Goal: Task Accomplishment & Management: Use online tool/utility

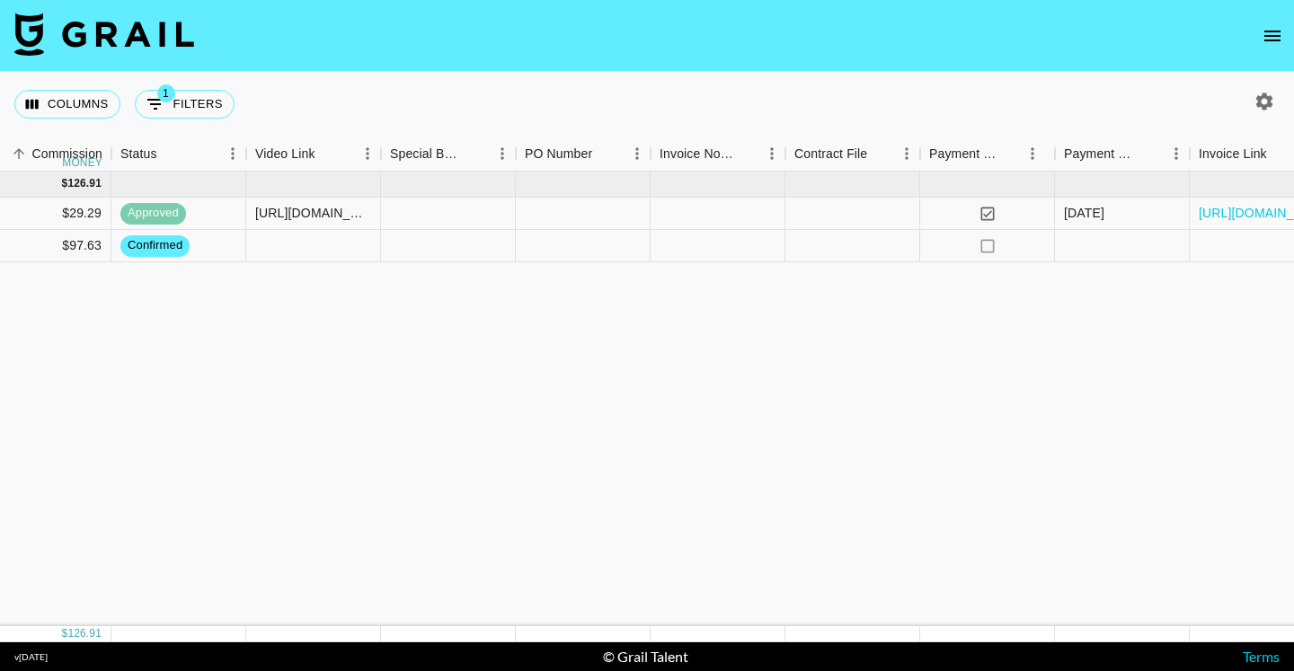
scroll to position [0, 1285]
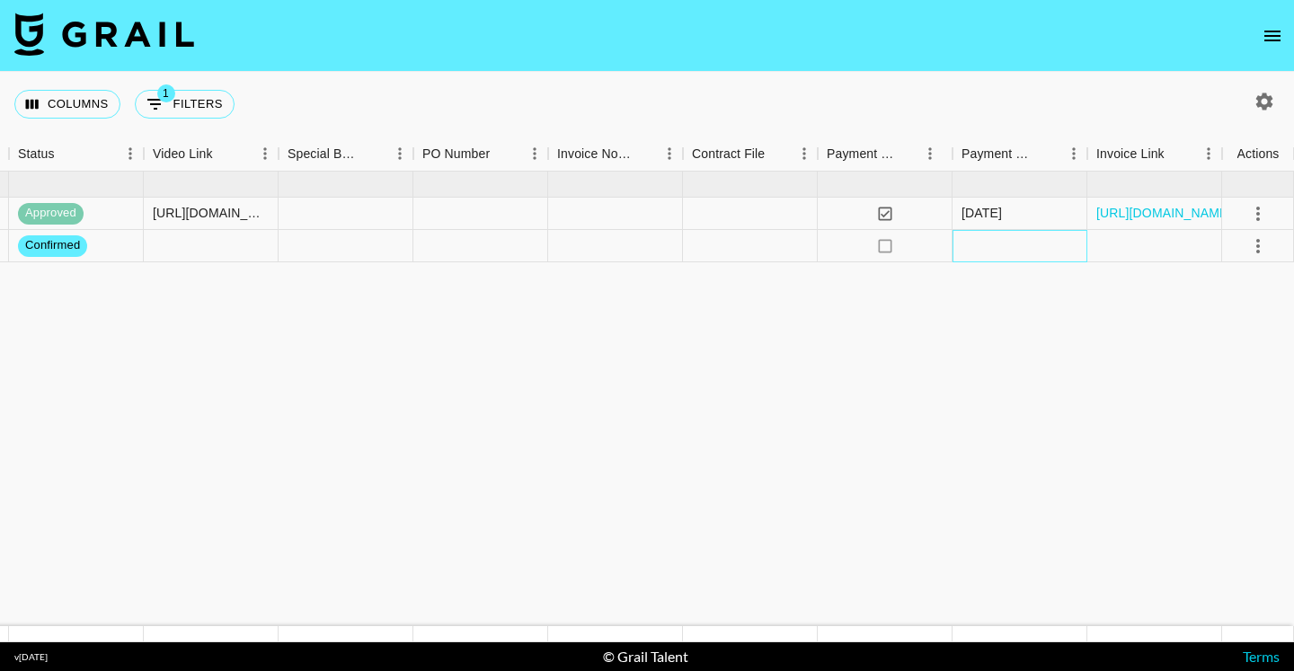
click at [990, 251] on div at bounding box center [1020, 246] width 135 height 32
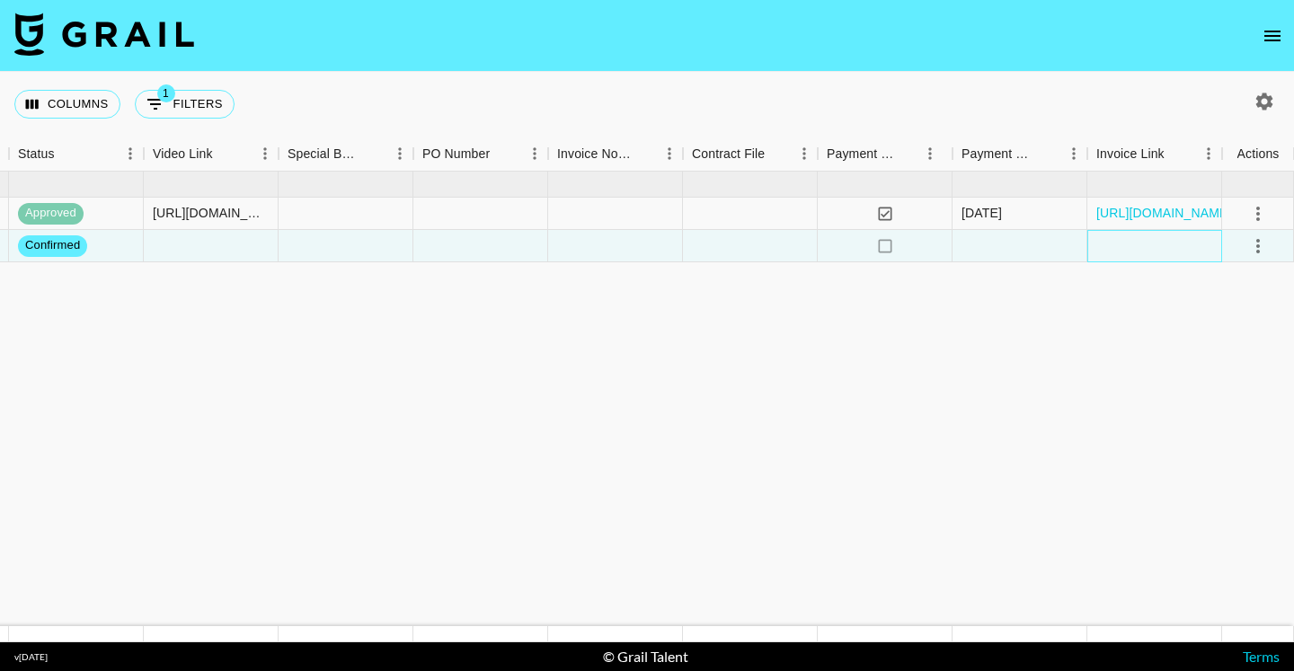
click at [1143, 257] on div at bounding box center [1154, 246] width 135 height 32
click at [1254, 244] on icon "select merge strategy" at bounding box center [1258, 246] width 22 height 22
click at [177, 235] on div at bounding box center [211, 246] width 135 height 32
click at [177, 241] on div at bounding box center [211, 246] width 135 height 32
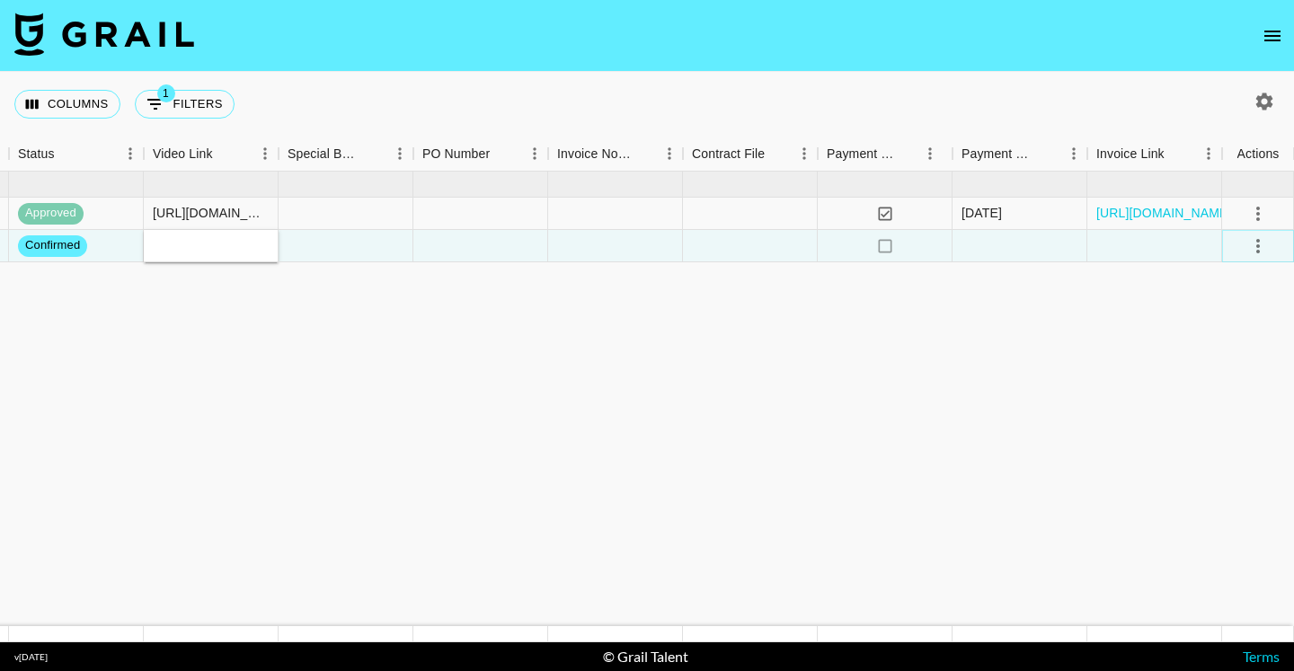
click at [1261, 249] on icon "select merge strategy" at bounding box center [1258, 246] width 22 height 22
click at [1236, 411] on div "Approve" at bounding box center [1219, 414] width 55 height 22
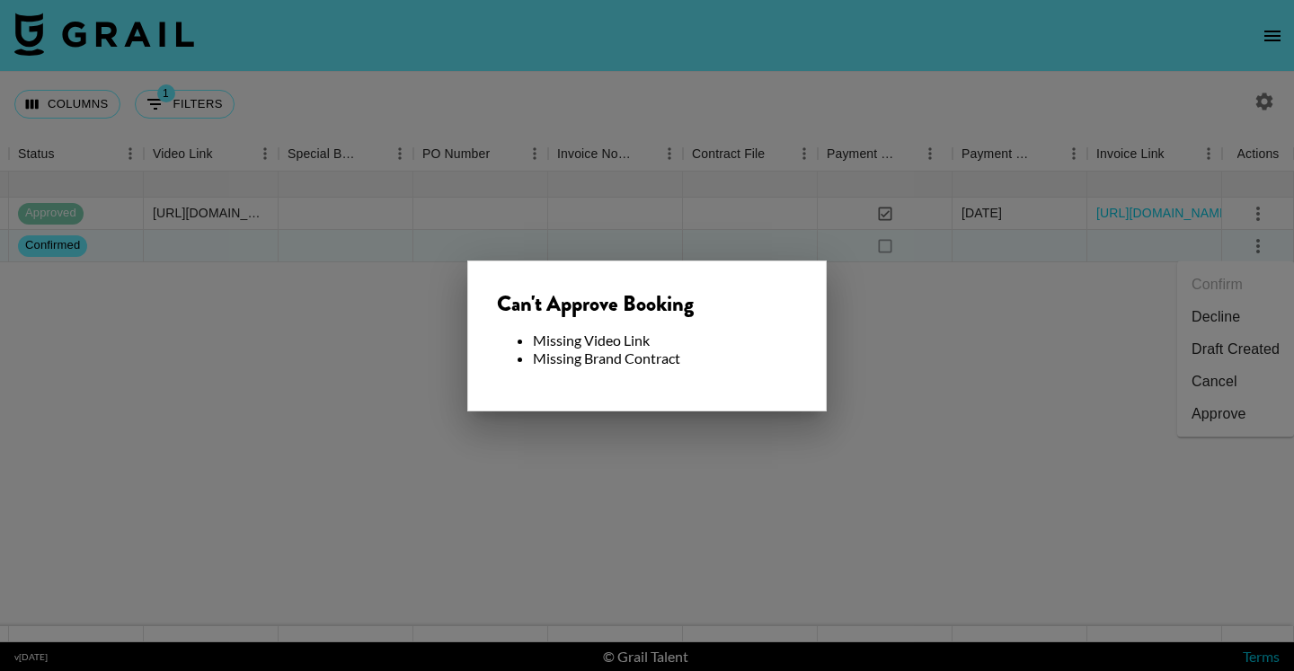
click at [797, 418] on div at bounding box center [647, 335] width 1294 height 671
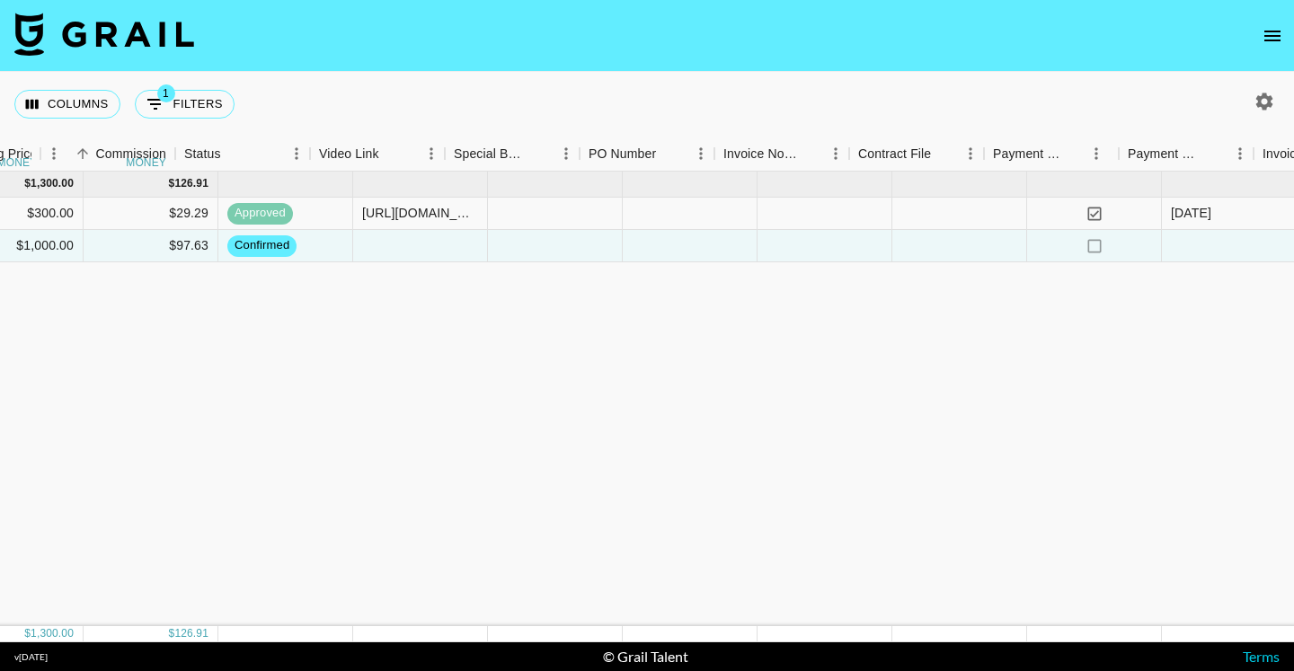
scroll to position [0, 1071]
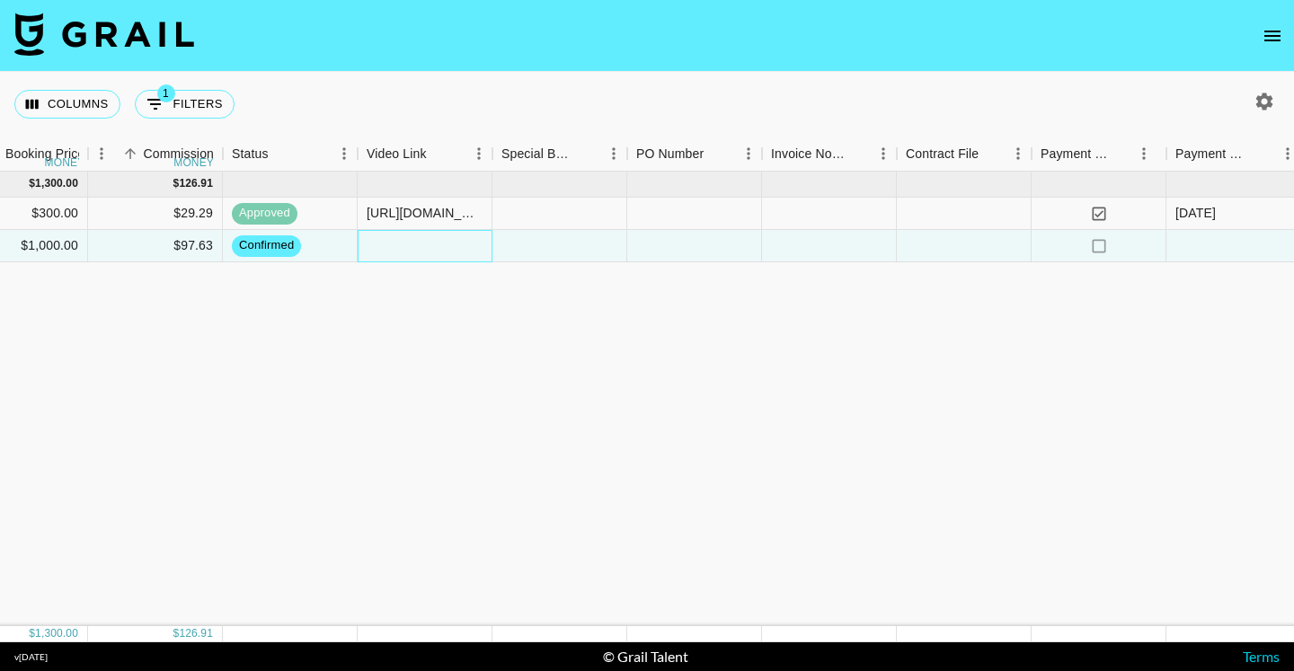
click at [382, 247] on div at bounding box center [425, 246] width 135 height 32
click at [383, 247] on div at bounding box center [425, 246] width 135 height 32
click at [1285, 35] on button "open drawer" at bounding box center [1272, 36] width 36 height 36
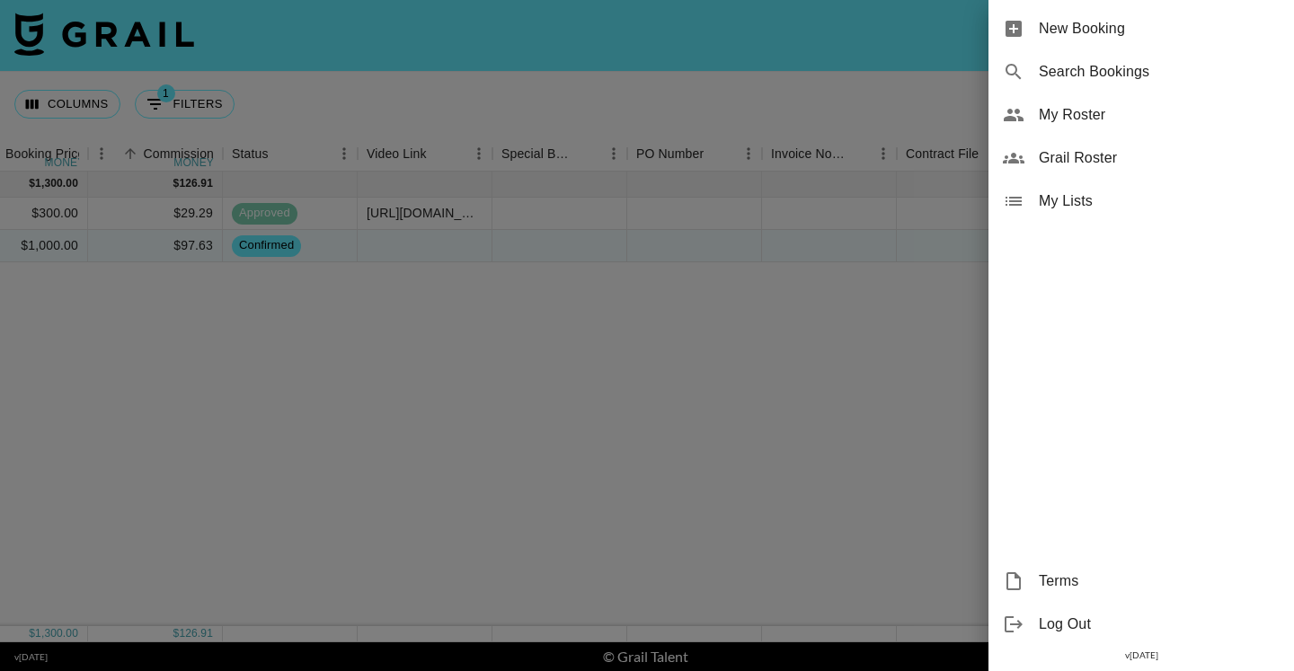
click at [468, 279] on div at bounding box center [647, 335] width 1294 height 671
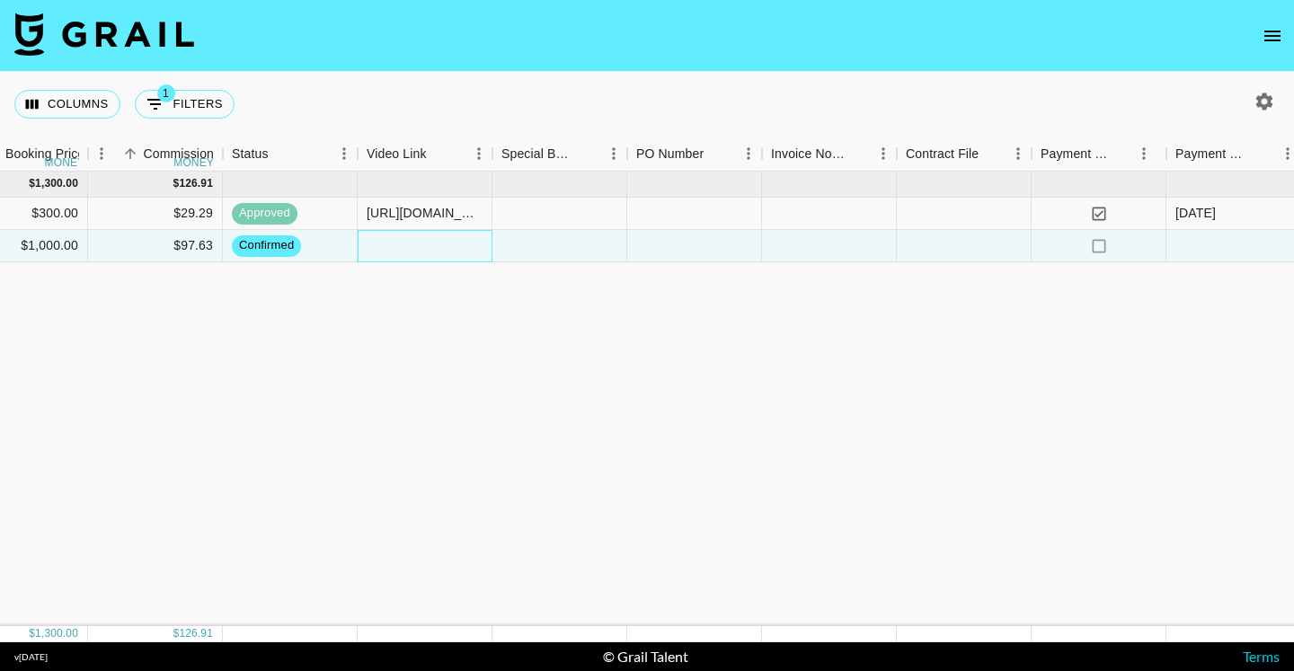
click at [445, 241] on div at bounding box center [425, 246] width 135 height 32
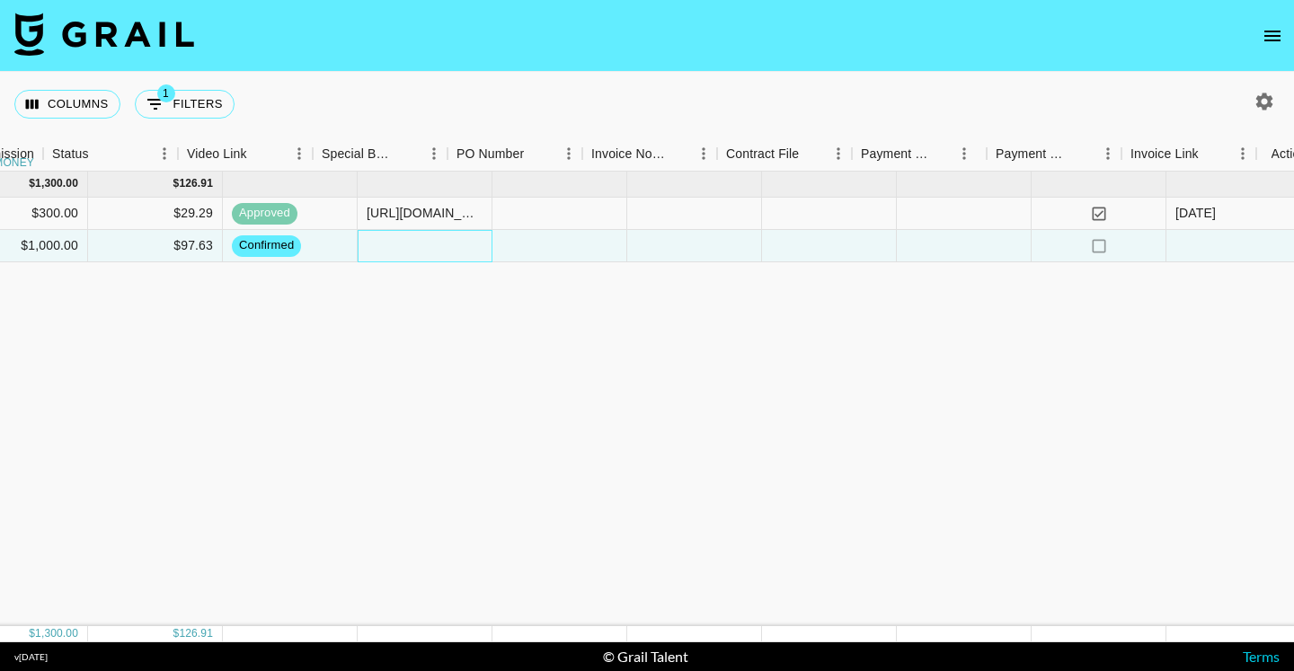
scroll to position [0, 1285]
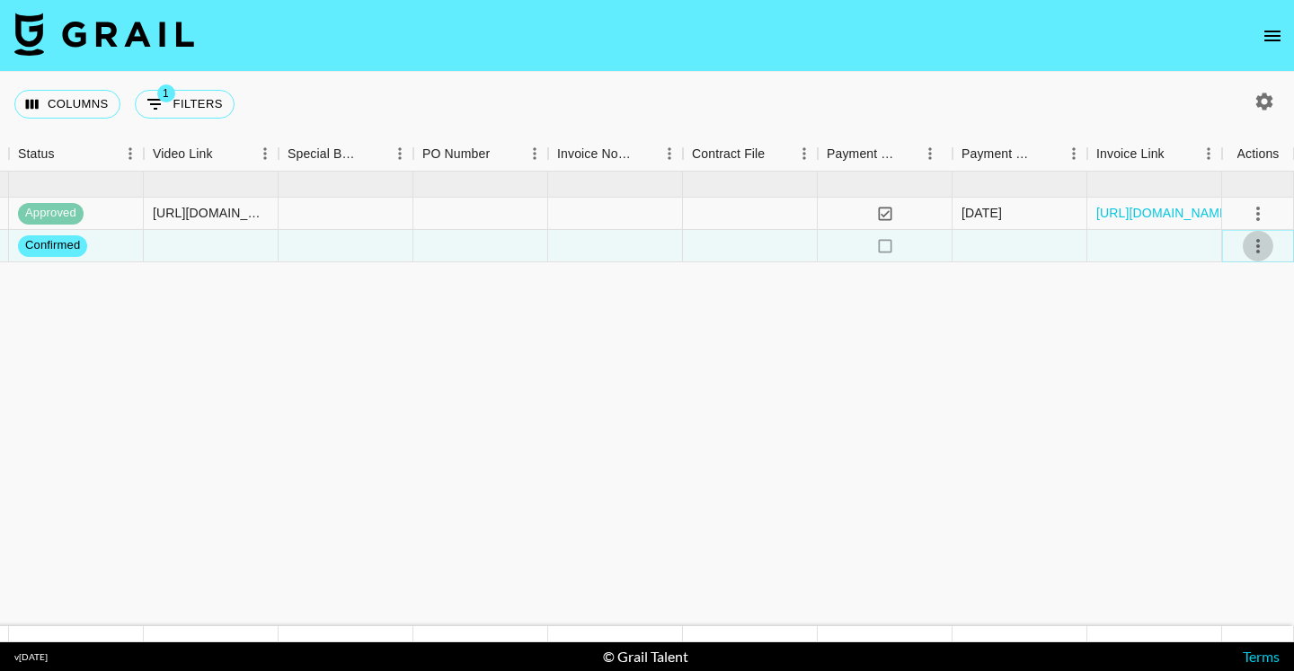
click at [1249, 244] on icon "select merge strategy" at bounding box center [1258, 246] width 22 height 22
click at [1210, 343] on li "Draft Created" at bounding box center [1235, 349] width 117 height 32
click at [31, 248] on span "draft" at bounding box center [38, 245] width 40 height 17
click at [1253, 249] on icon "select merge strategy" at bounding box center [1258, 246] width 22 height 22
click at [1210, 413] on div "Approve" at bounding box center [1219, 414] width 55 height 22
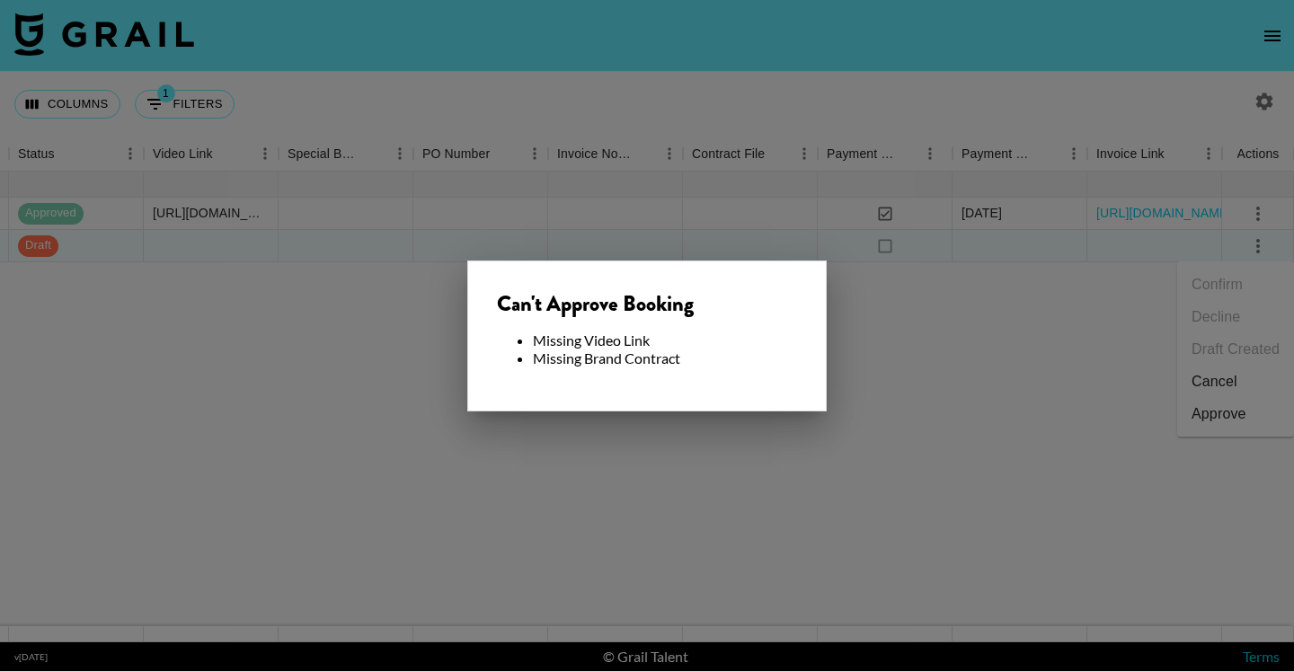
click at [1062, 397] on div at bounding box center [647, 335] width 1294 height 671
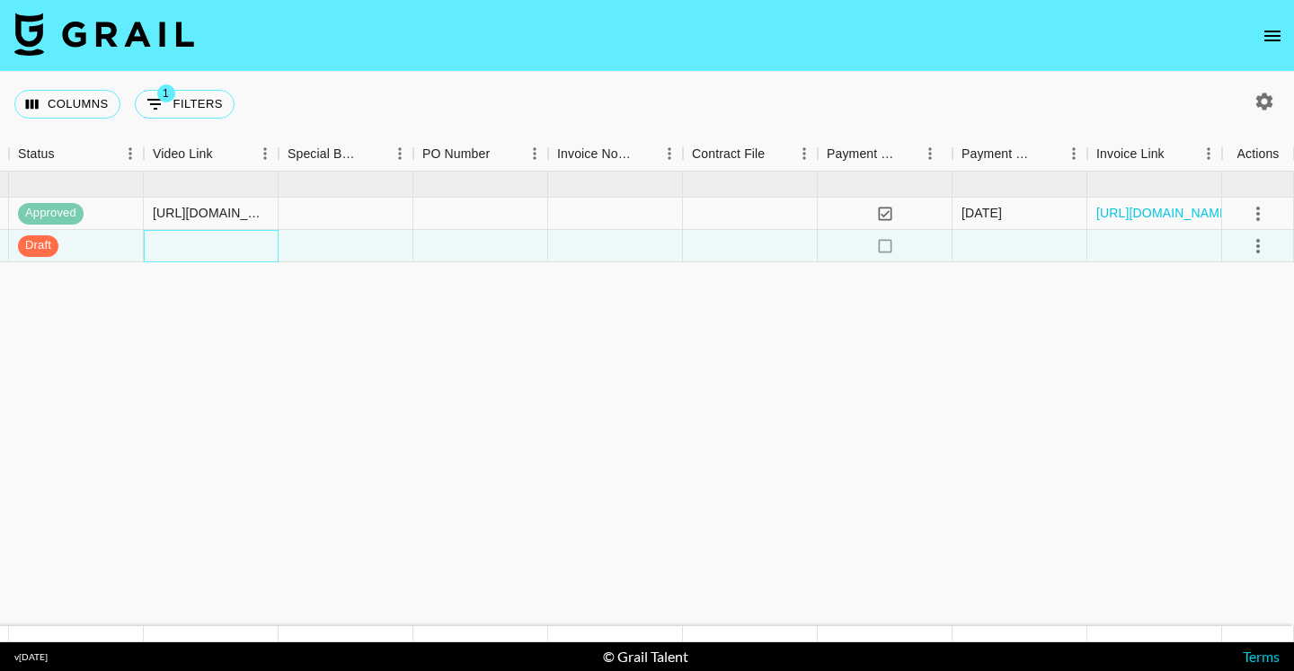
click at [152, 242] on div at bounding box center [211, 246] width 135 height 32
click at [156, 245] on div at bounding box center [211, 246] width 135 height 32
click at [157, 245] on input "text" at bounding box center [211, 245] width 132 height 14
click at [37, 115] on button "Columns" at bounding box center [67, 104] width 106 height 29
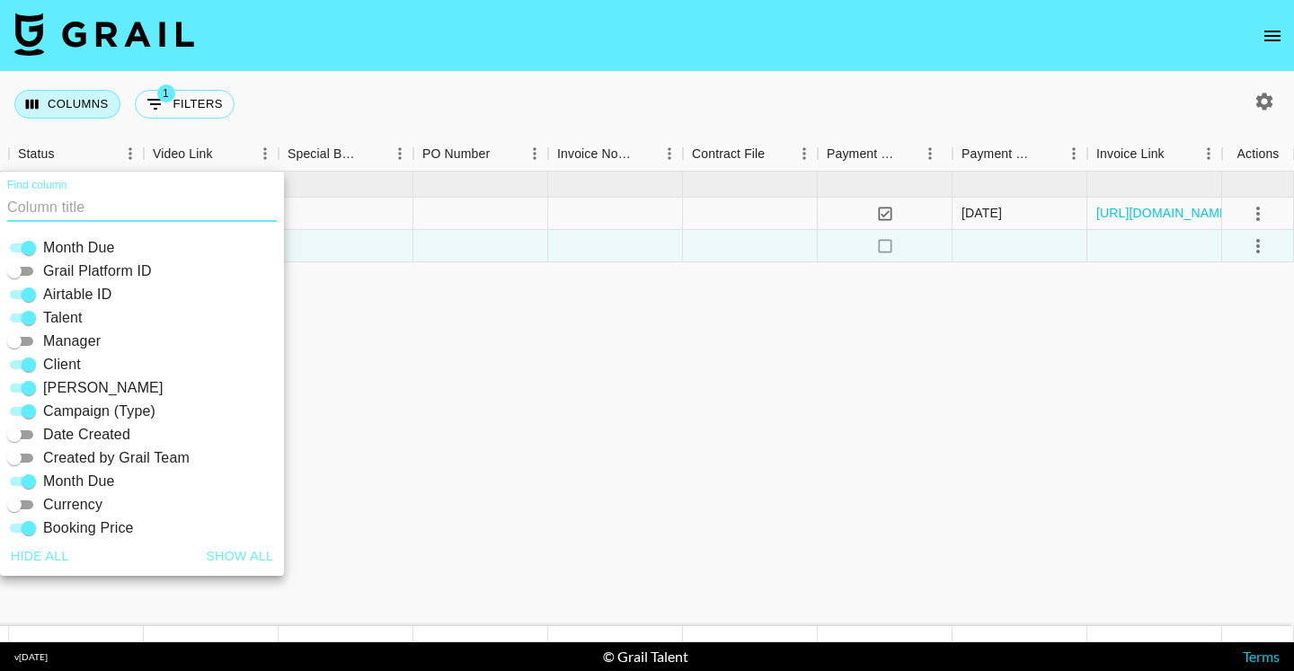
click at [38, 114] on button "Columns" at bounding box center [67, 104] width 106 height 29
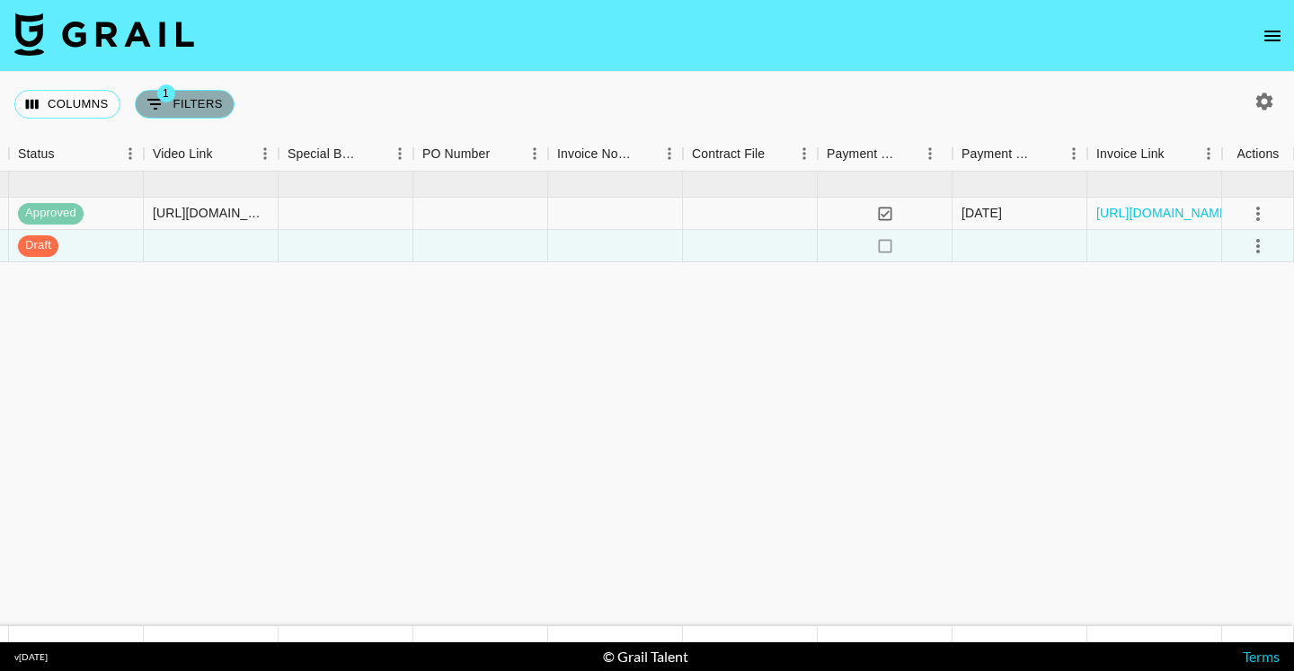
click at [157, 99] on icon "Show filters" at bounding box center [155, 104] width 16 height 11
select select "managerIds"
select select "status"
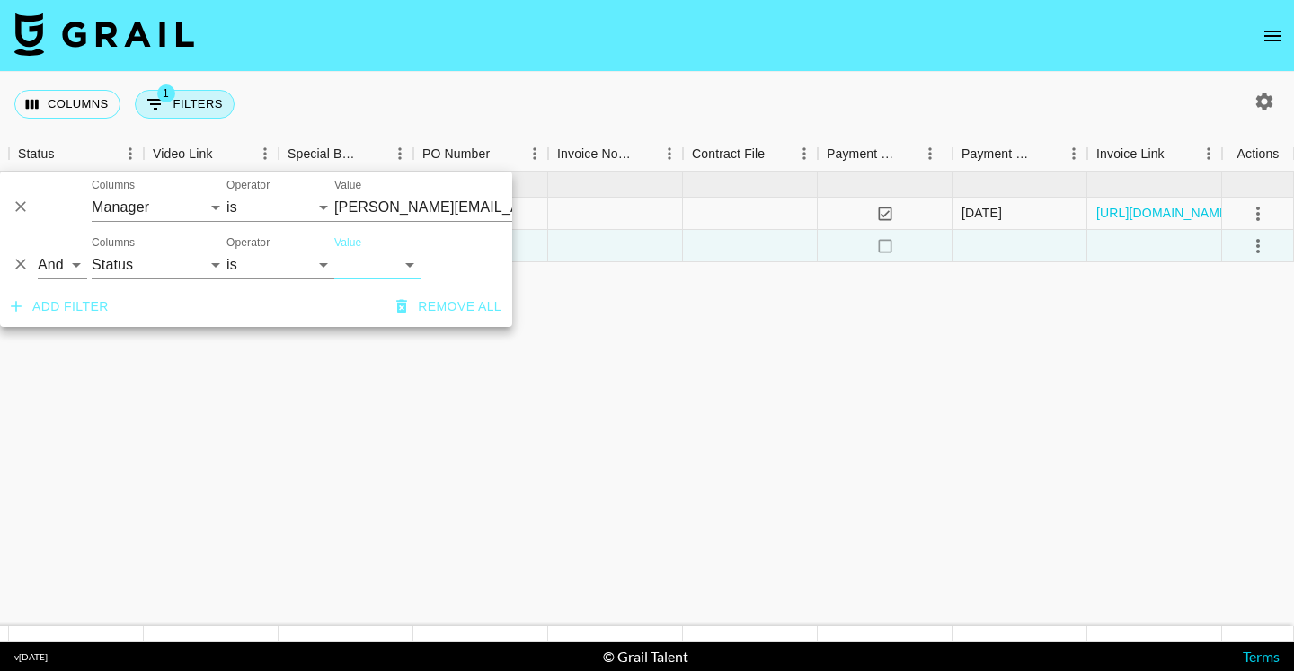
click at [158, 99] on icon "Show filters" at bounding box center [155, 104] width 16 height 11
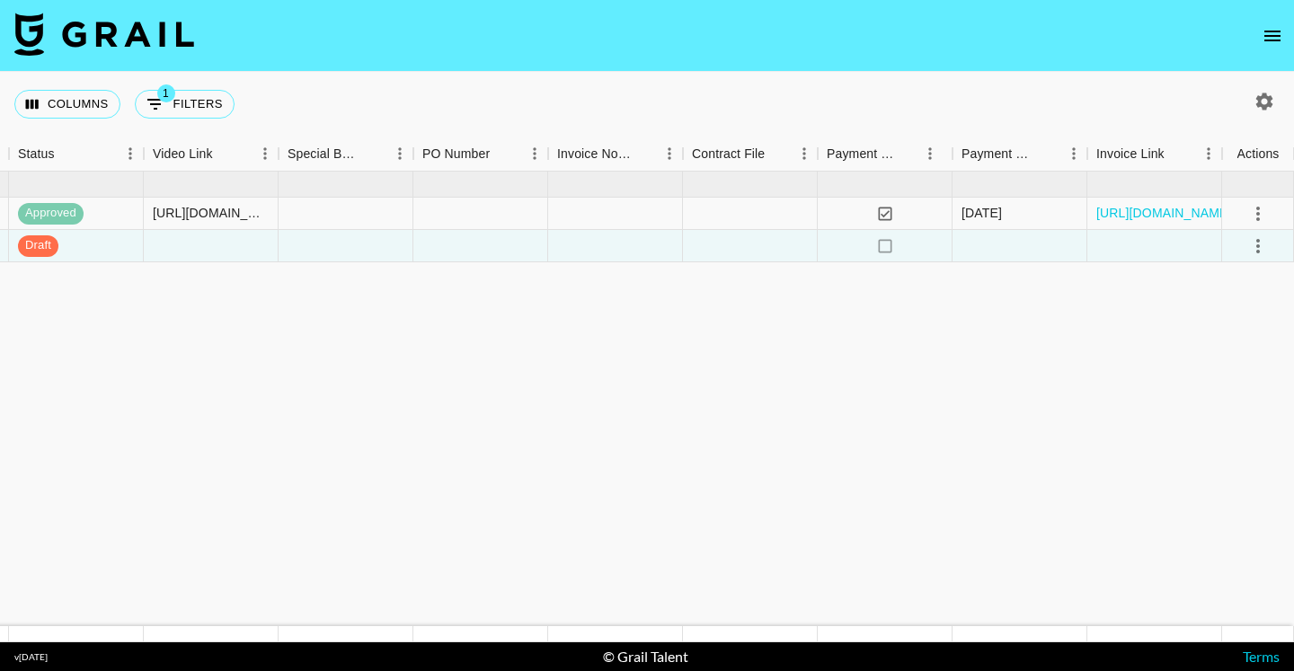
click at [173, 264] on div "[DATE] ( 2 ) $ 1,300.00 $ 126.91 recvDOOrWPilTwbaq talinebakr ATG [PERSON_NAME]…" at bounding box center [4, 399] width 2579 height 455
click at [1264, 102] on icon "button" at bounding box center [1265, 102] width 22 height 22
select select "[DATE]"
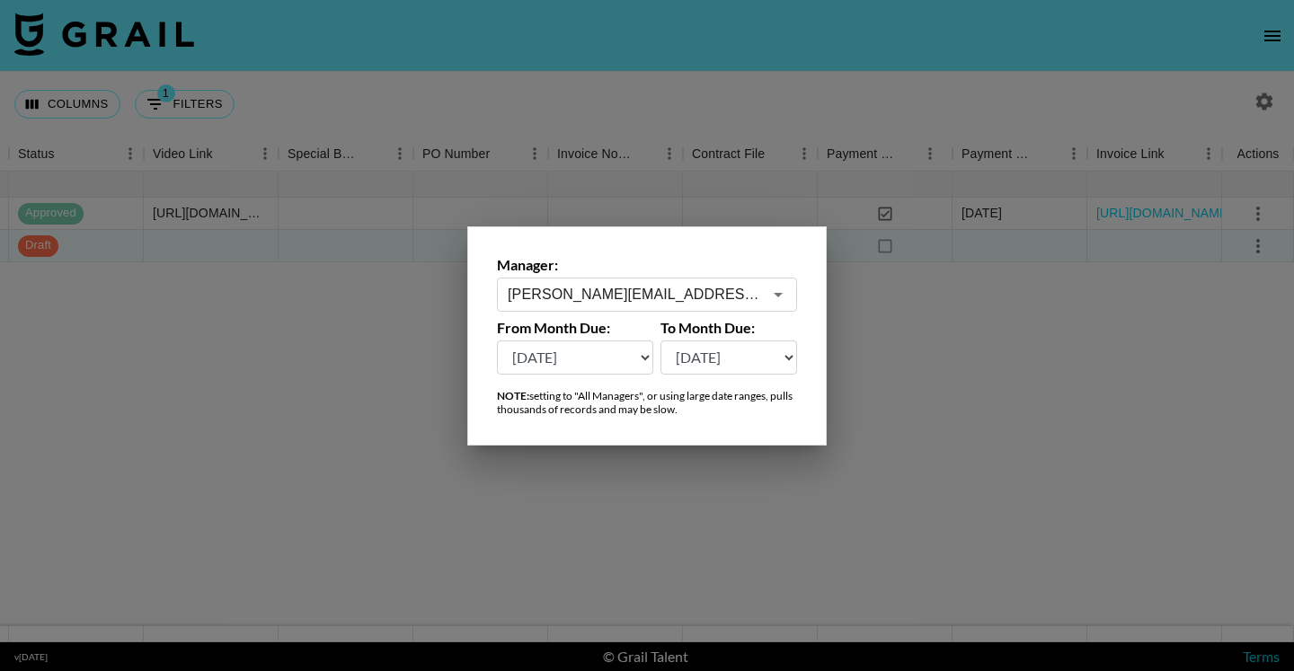
click at [1263, 102] on div at bounding box center [647, 335] width 1294 height 671
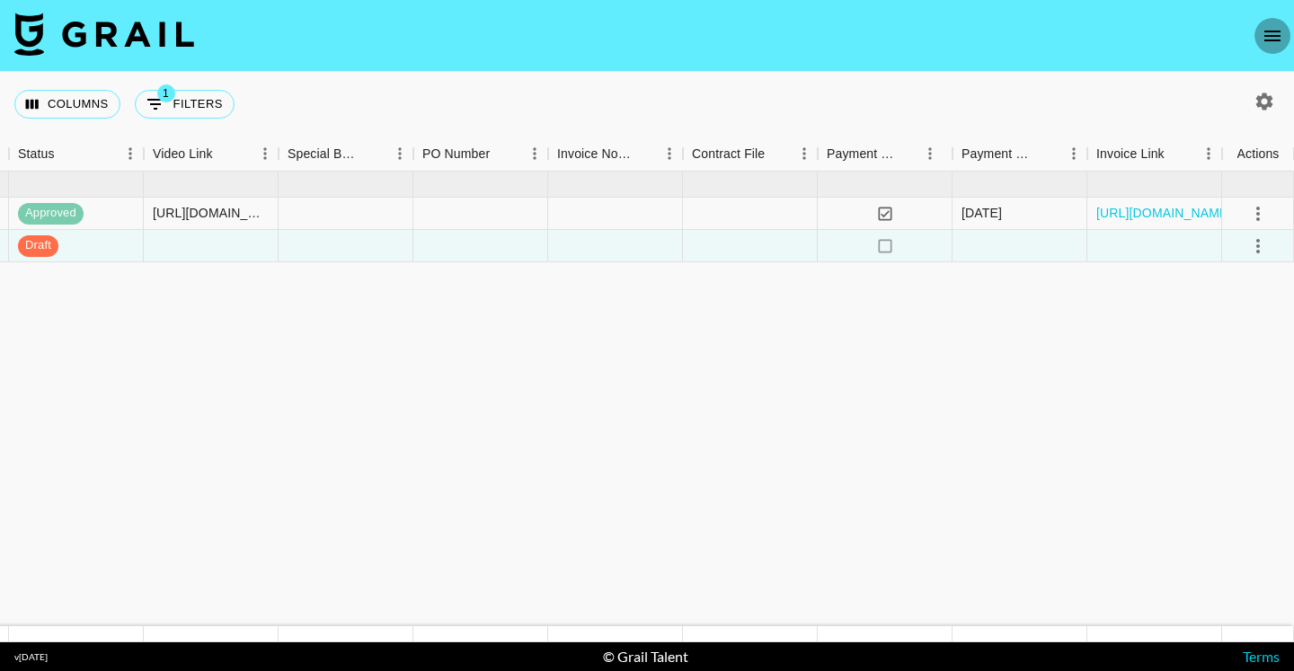
click at [1281, 36] on icon "open drawer" at bounding box center [1273, 36] width 22 height 22
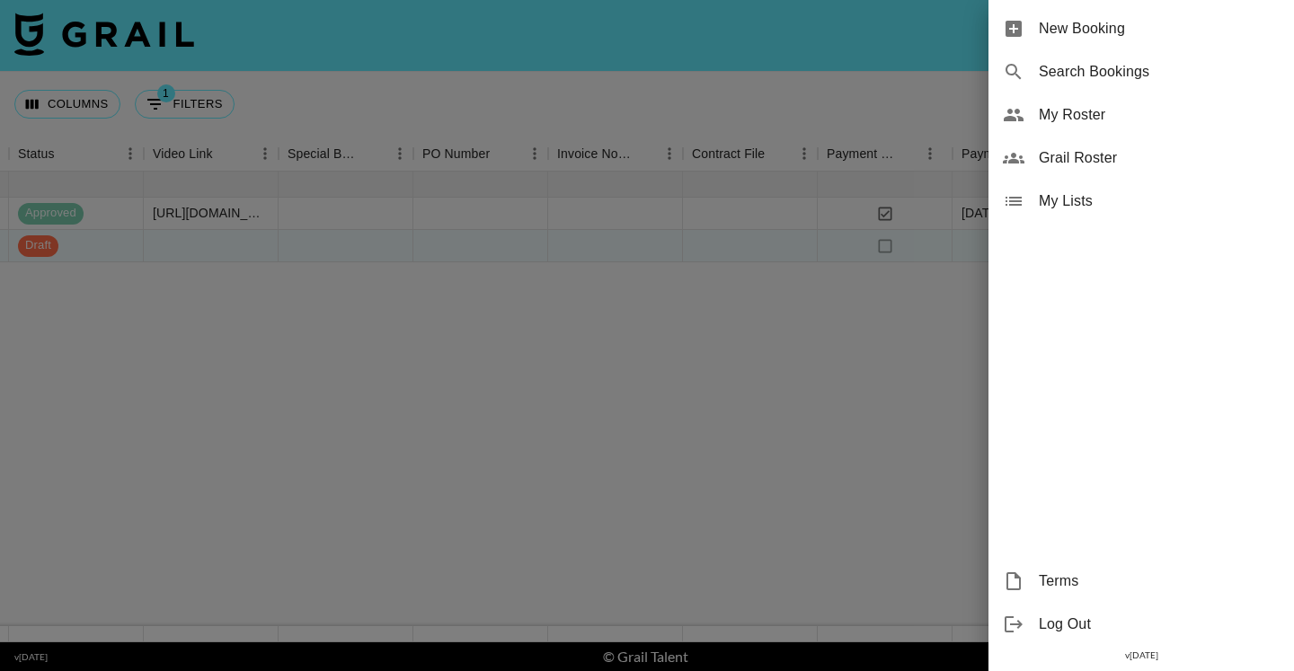
click at [1138, 30] on span "New Booking" at bounding box center [1159, 29] width 241 height 22
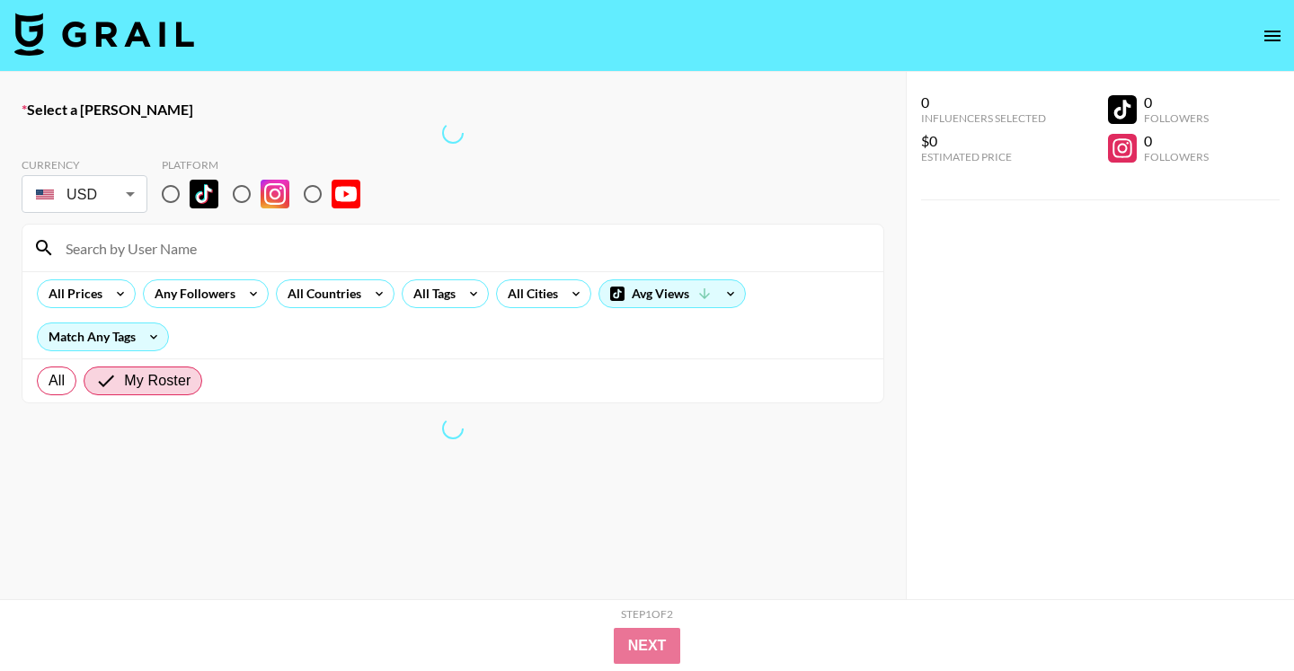
click at [1275, 36] on icon "open drawer" at bounding box center [1272, 36] width 16 height 11
click at [106, 30] on div at bounding box center [647, 335] width 1294 height 671
click at [109, 29] on div at bounding box center [647, 335] width 1294 height 671
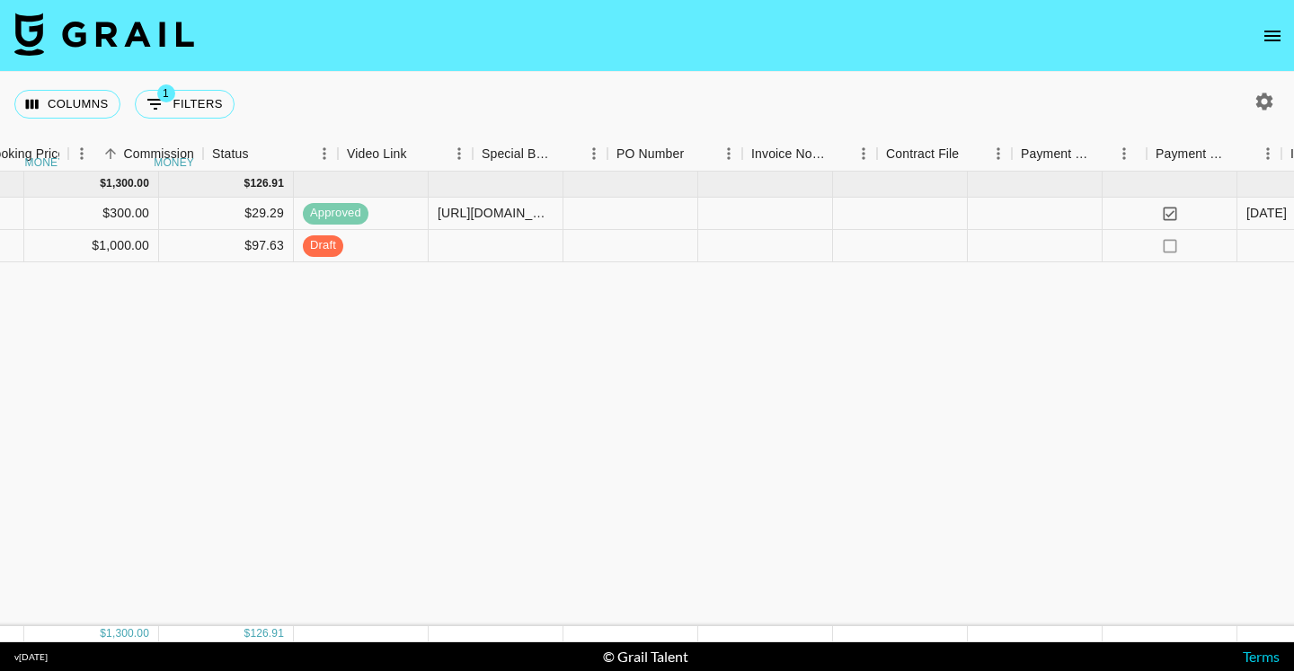
scroll to position [0, 817]
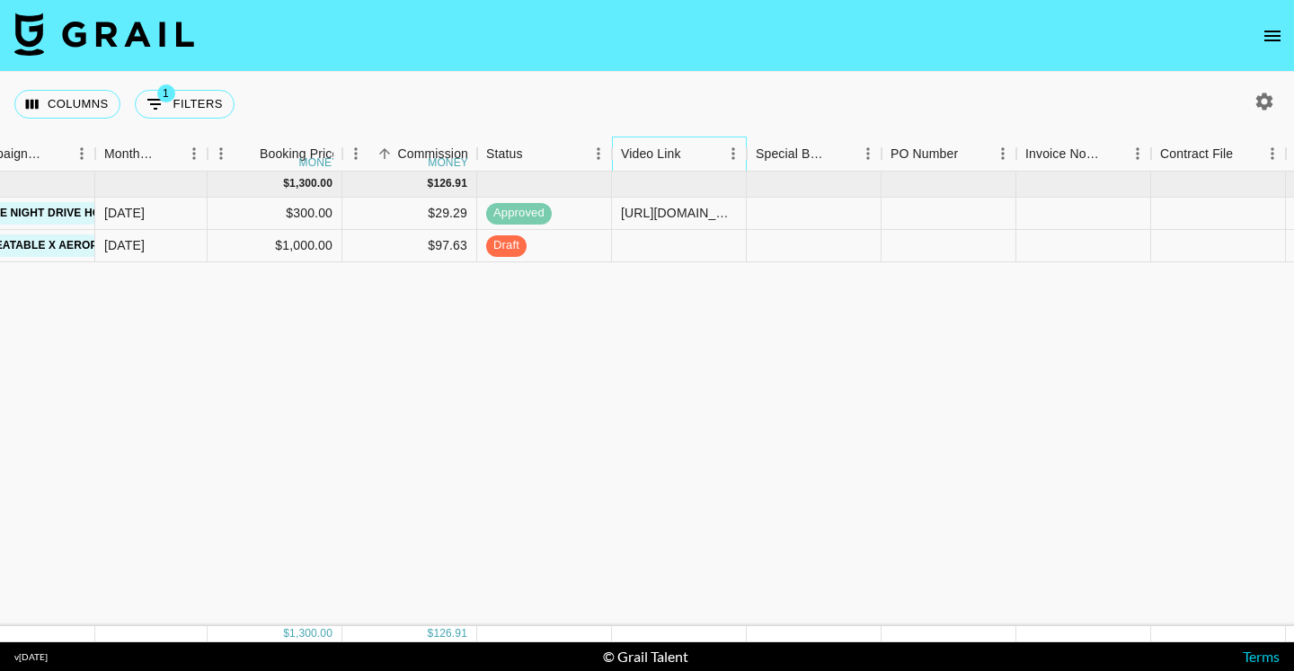
click at [639, 151] on div "Video Link" at bounding box center [651, 154] width 60 height 35
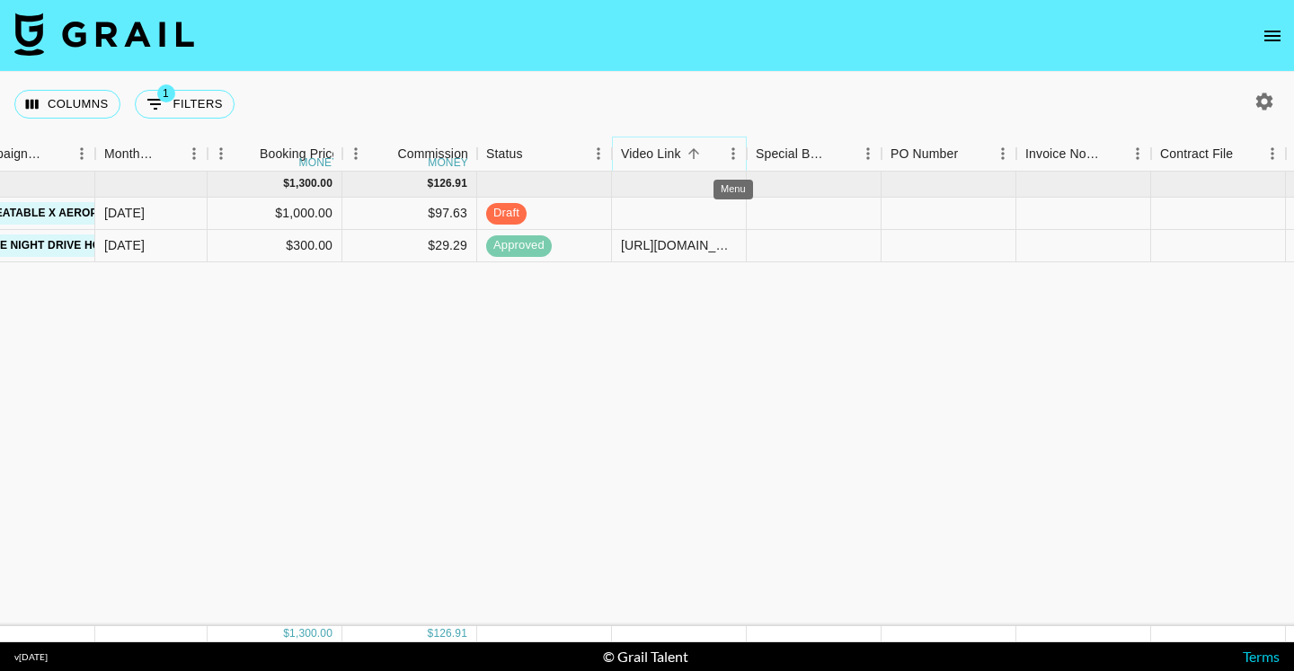
click at [731, 154] on icon "Menu" at bounding box center [733, 154] width 18 height 18
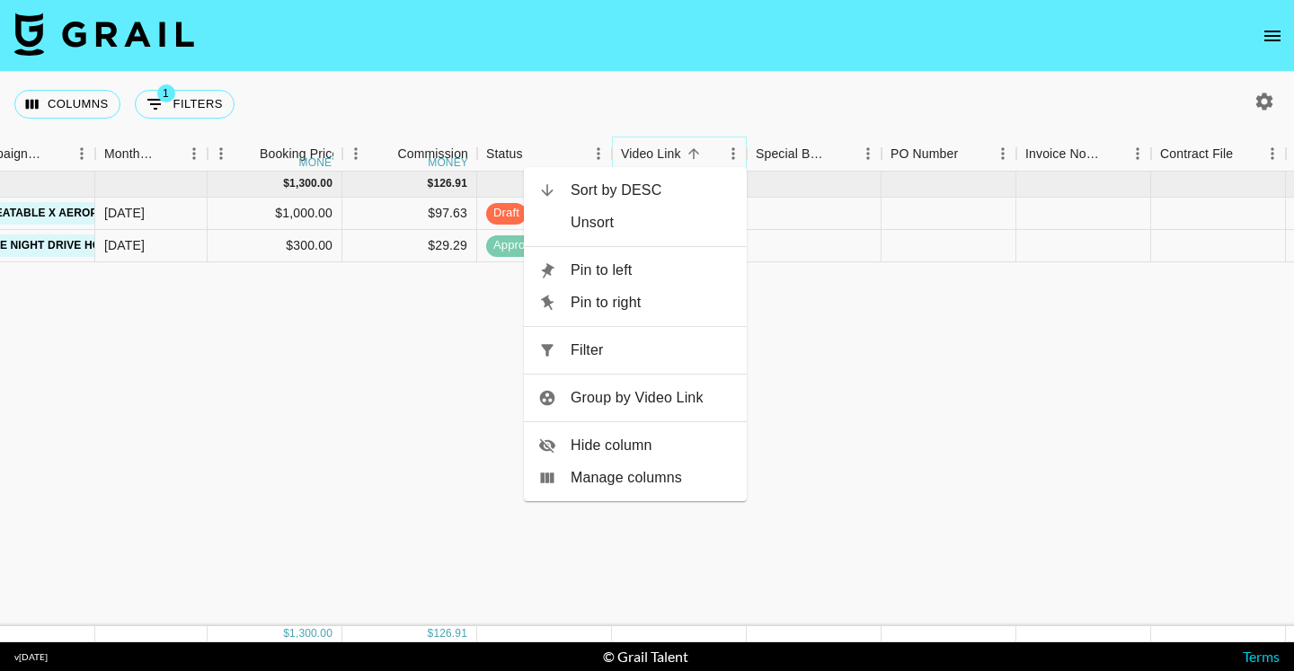
click at [689, 153] on icon "Sort" at bounding box center [693, 153] width 11 height 11
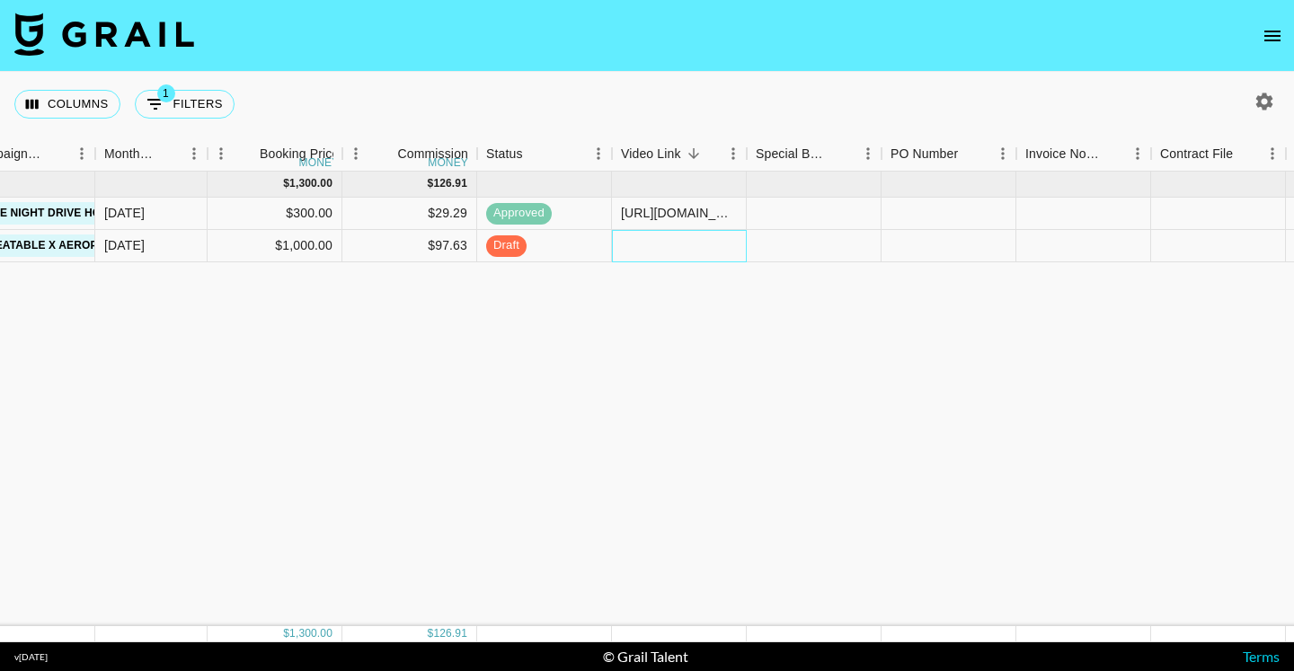
click at [660, 246] on div at bounding box center [679, 246] width 135 height 32
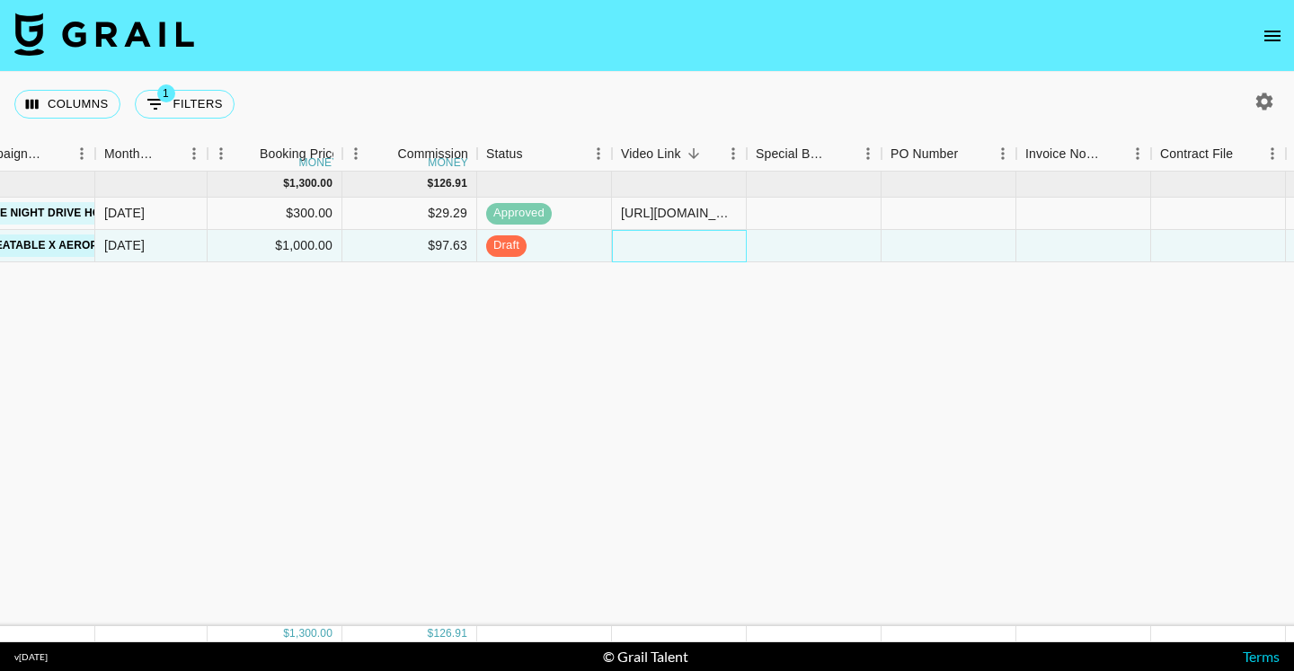
click at [660, 247] on div at bounding box center [679, 246] width 135 height 32
click at [660, 247] on input "text" at bounding box center [679, 245] width 132 height 14
paste input "[URL][DOMAIN_NAME]"
type input "[URL][DOMAIN_NAME]"
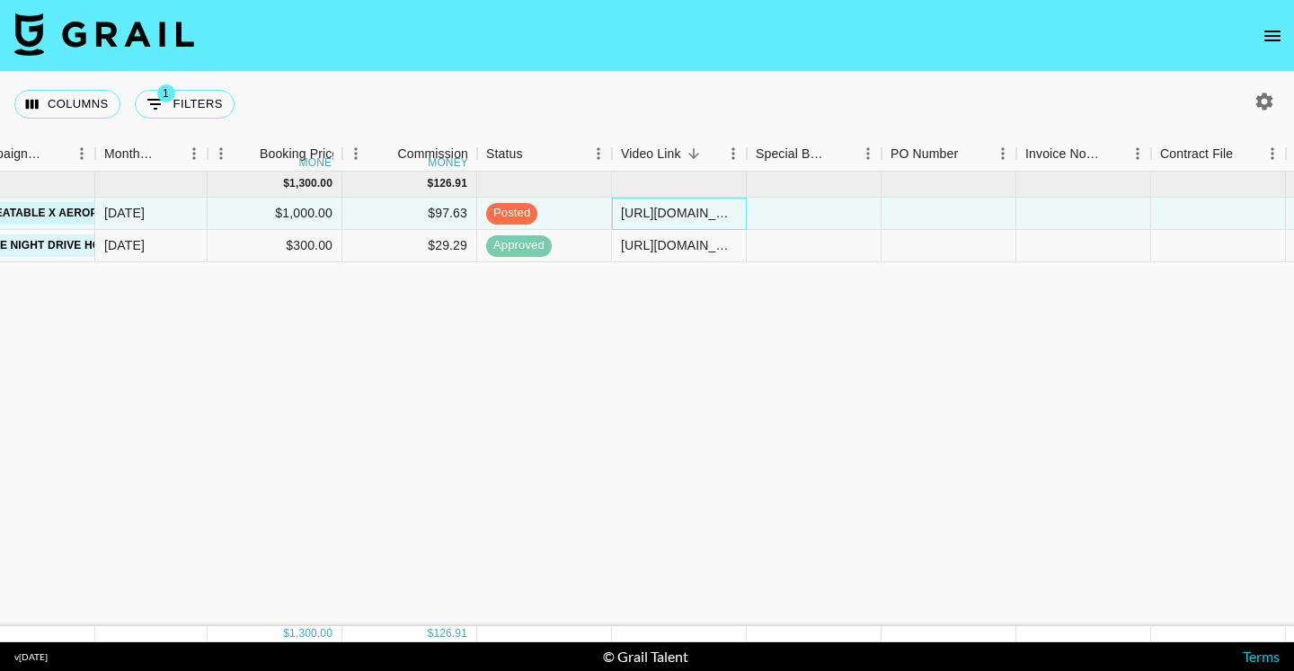
click at [665, 216] on div "[URL][DOMAIN_NAME]" at bounding box center [679, 213] width 116 height 18
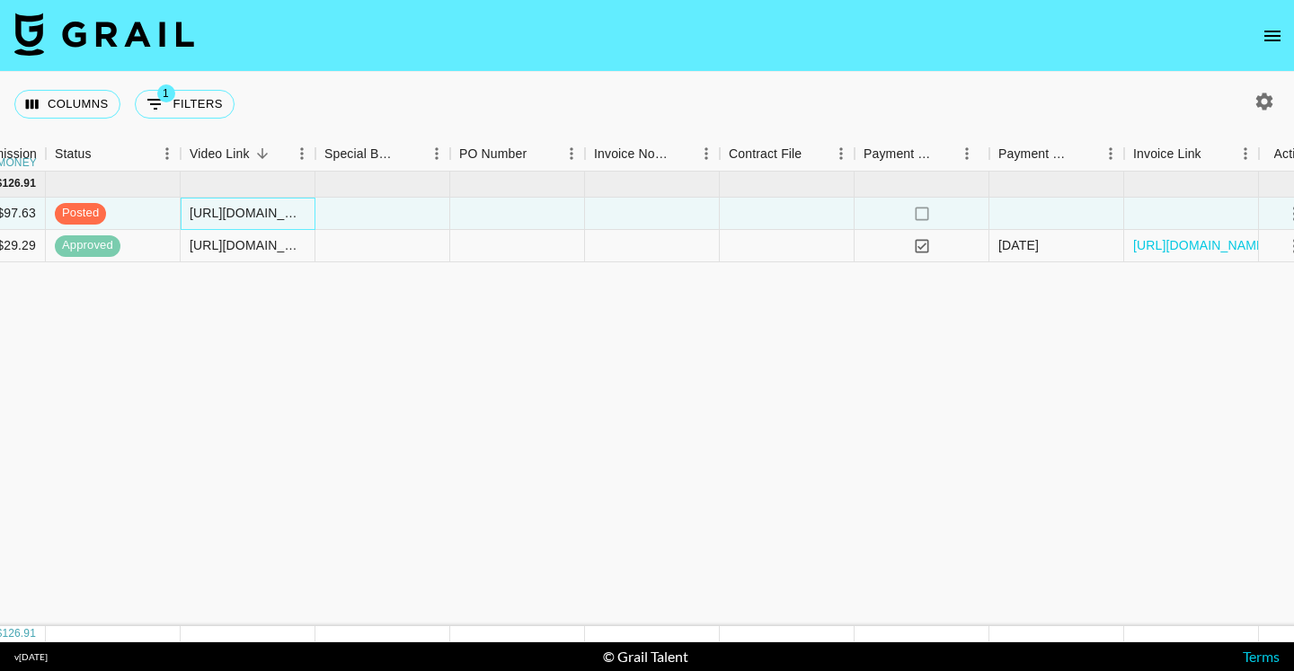
scroll to position [0, 1285]
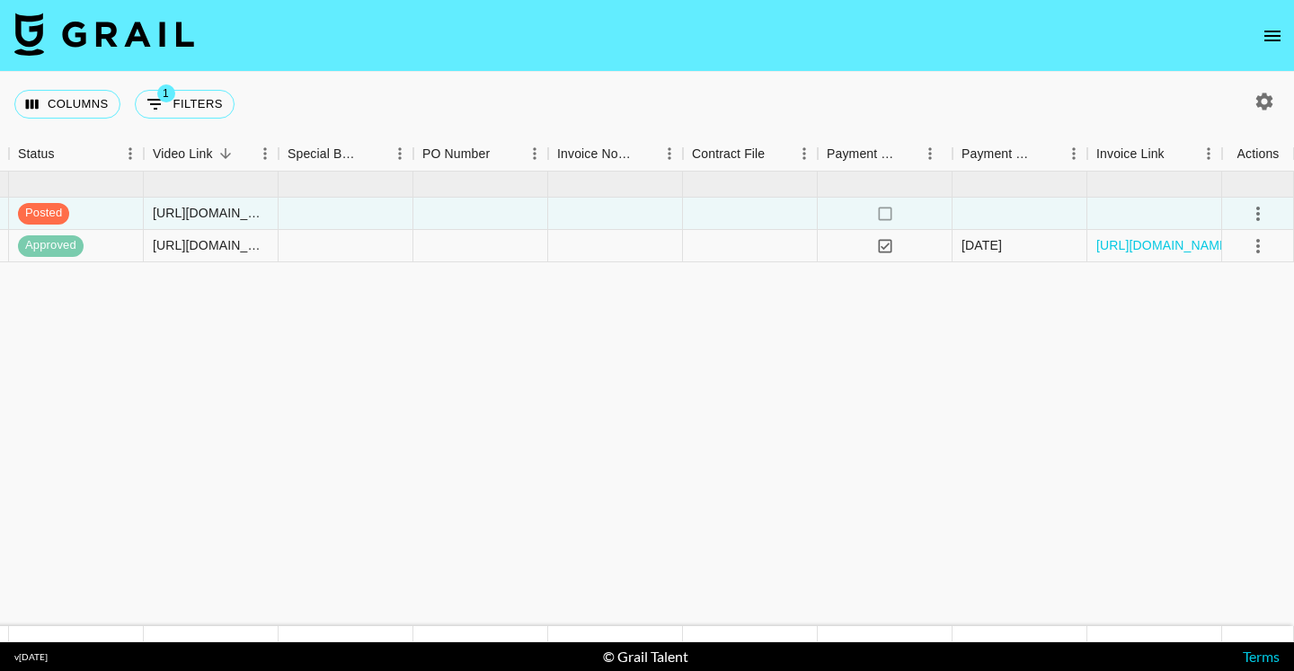
click at [575, 306] on div "[DATE] ( 2 ) $ 1,300.00 $ 126.91 recGR2xM1LtpXGtgI talinebakr Creatable, Inc [E…" at bounding box center [4, 399] width 2579 height 455
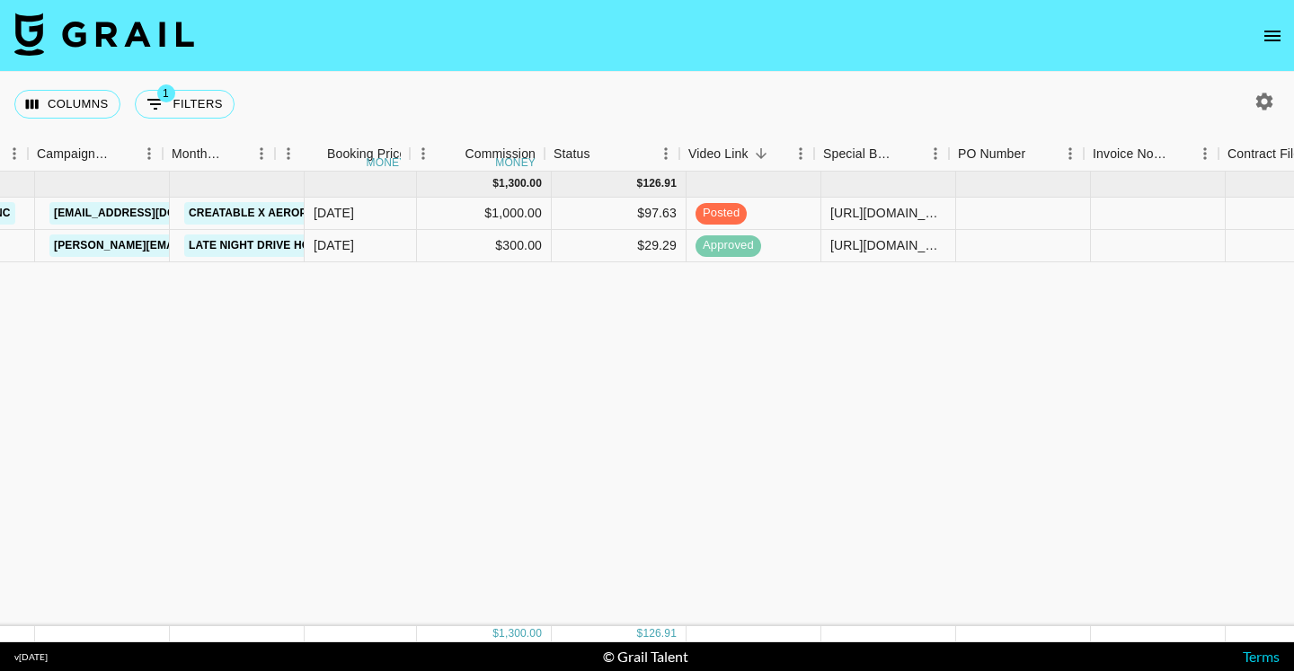
scroll to position [0, 1285]
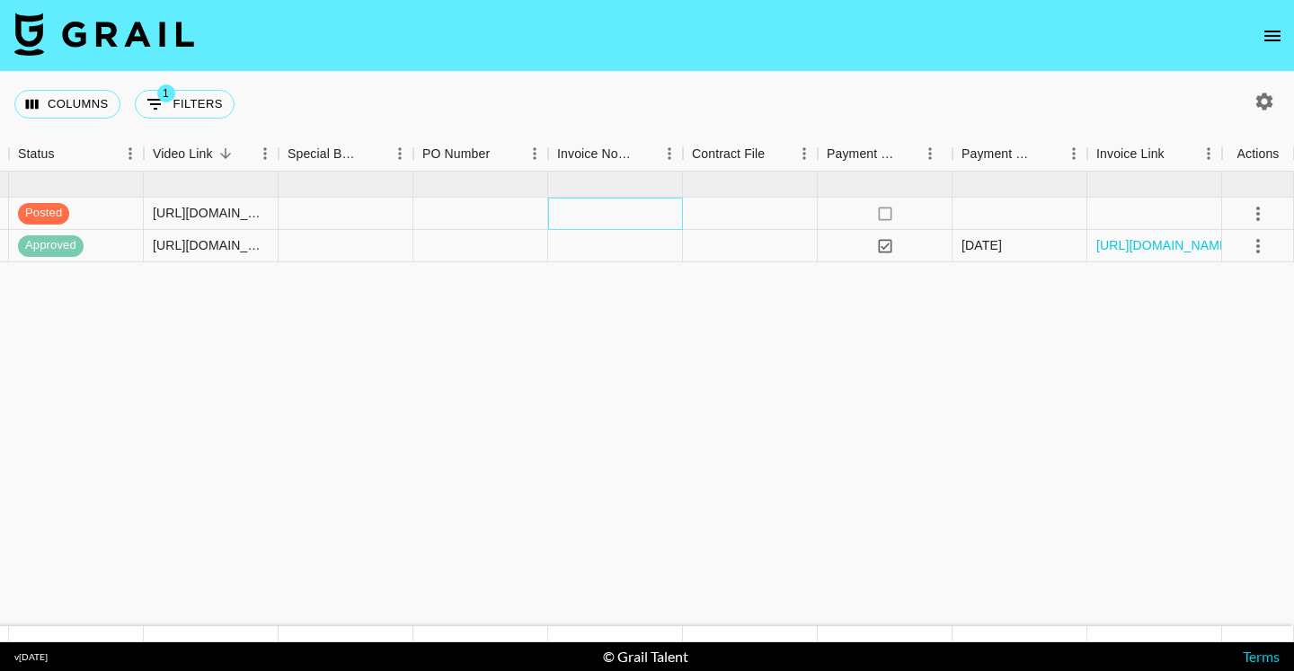
click at [610, 226] on div at bounding box center [615, 214] width 135 height 32
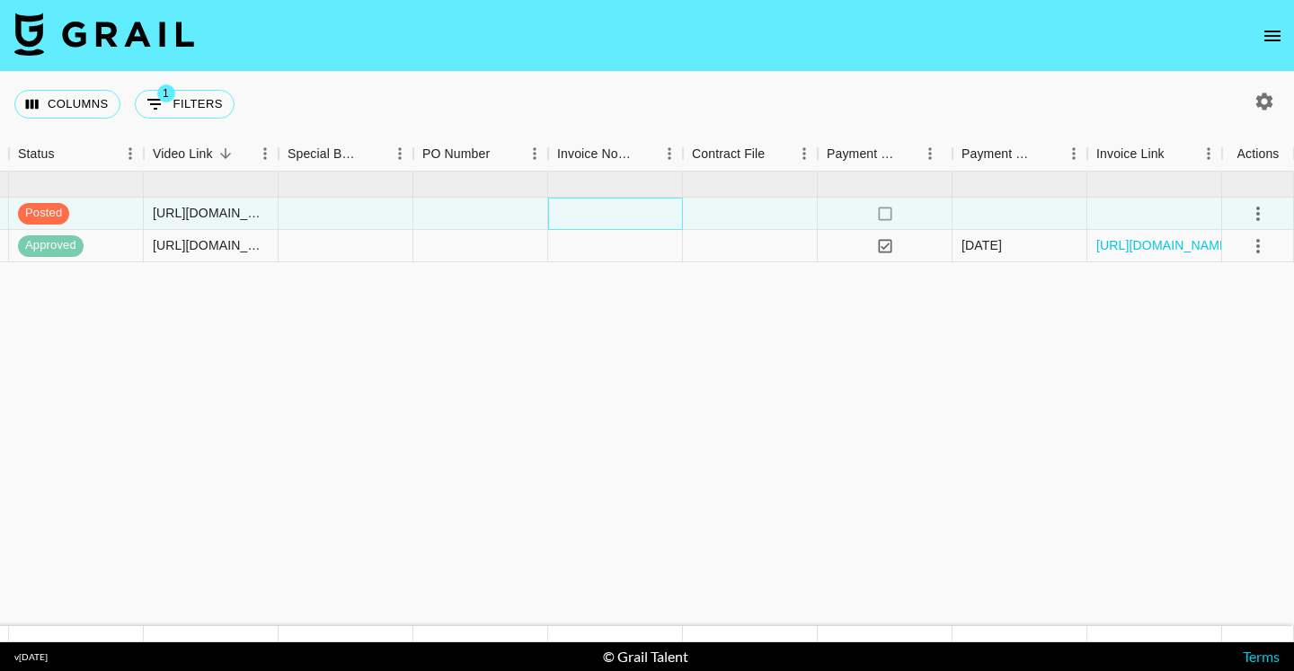
click at [612, 205] on div at bounding box center [615, 214] width 135 height 32
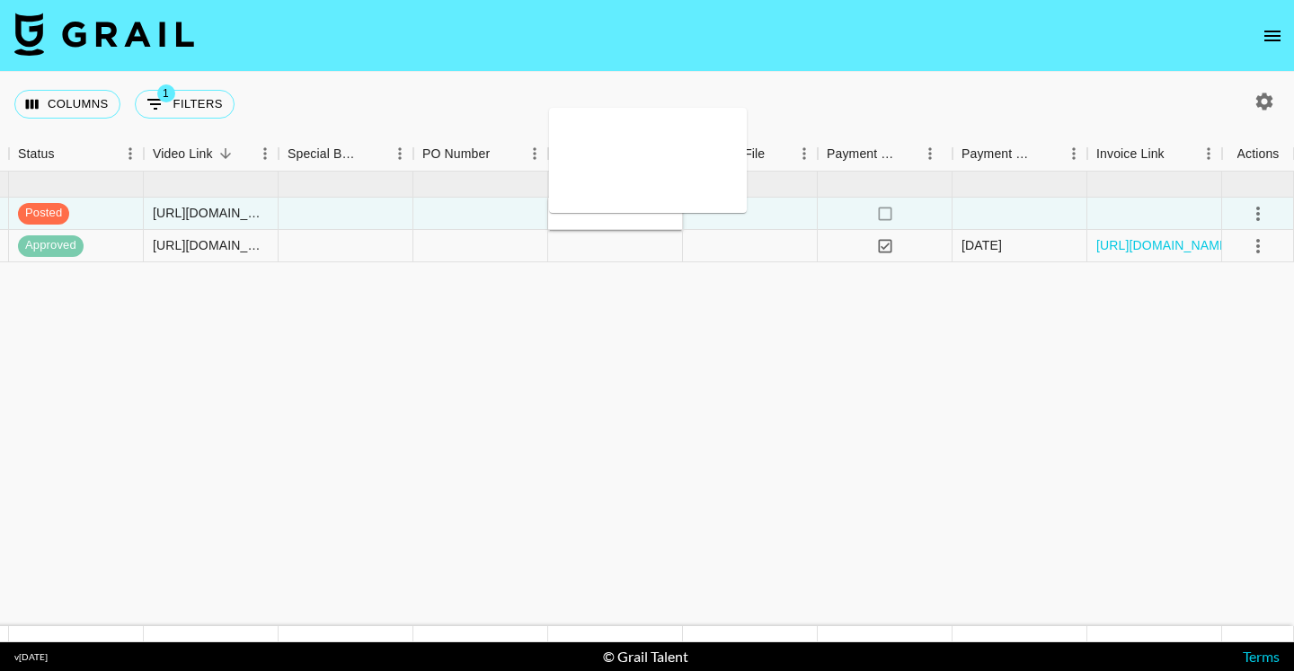
click at [634, 450] on div "[DATE] ( 2 ) $ 1,300.00 $ 126.91 recGR2xM1LtpXGtgI talinebakr Creatable, Inc [E…" at bounding box center [4, 399] width 2579 height 455
